Goal: Transaction & Acquisition: Purchase product/service

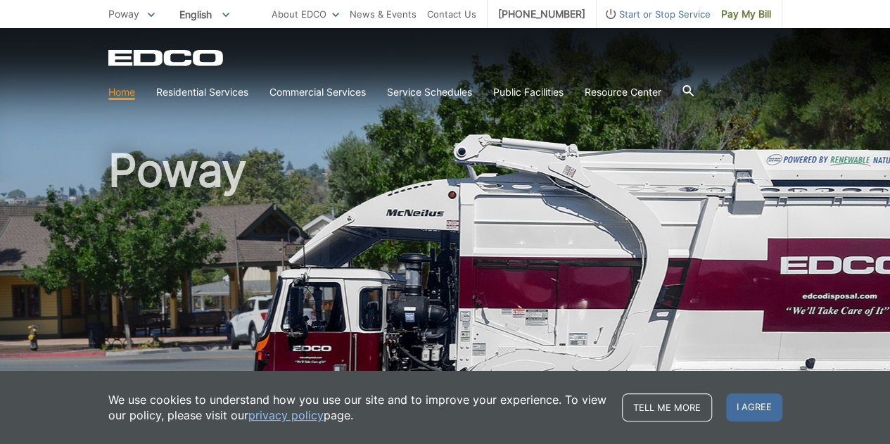
click at [577, 51] on div "EDCO Logo" at bounding box center [445, 57] width 674 height 17
click at [751, 18] on span "Pay My Bill" at bounding box center [746, 13] width 50 height 15
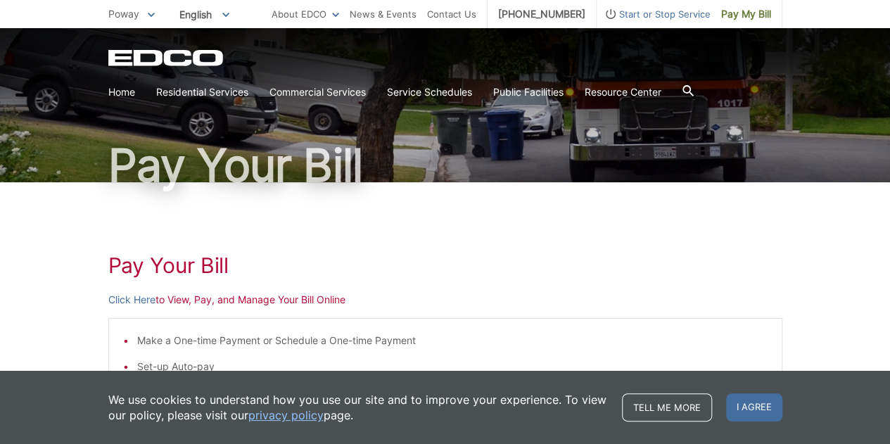
scroll to position [141, 0]
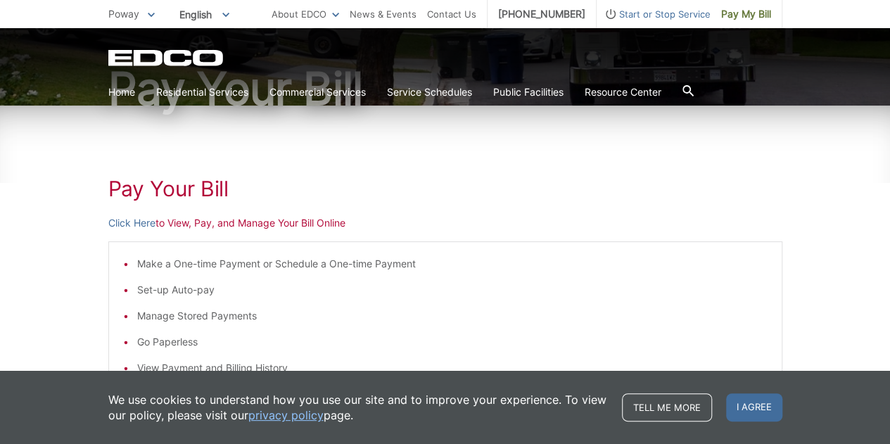
click at [182, 220] on p "Click Here to View, Pay, and Manage Your Bill Online" at bounding box center [445, 222] width 674 height 15
click at [139, 222] on link "Click Here" at bounding box center [131, 222] width 47 height 15
click at [139, 220] on link "Click Here" at bounding box center [131, 222] width 47 height 15
